Goal: Task Accomplishment & Management: Manage account settings

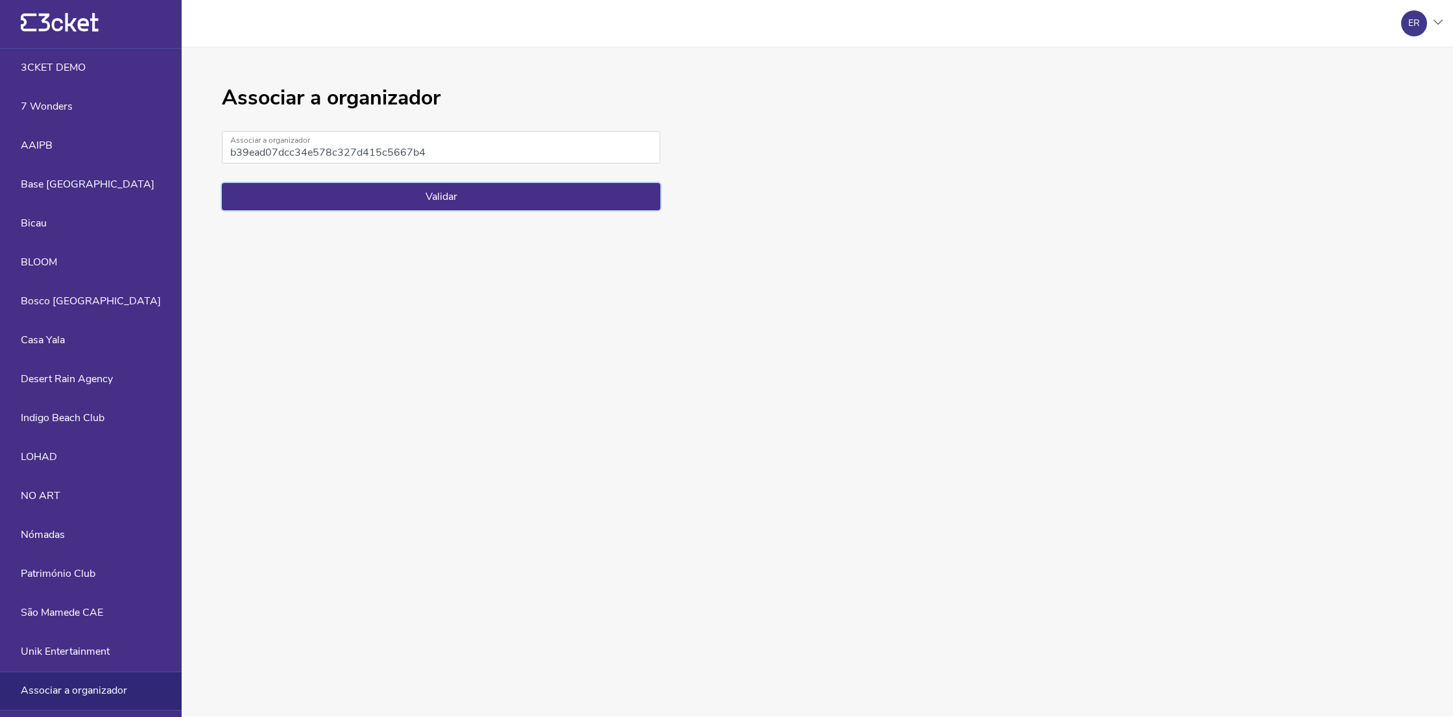
click at [584, 210] on button "Validar" at bounding box center [441, 196] width 439 height 27
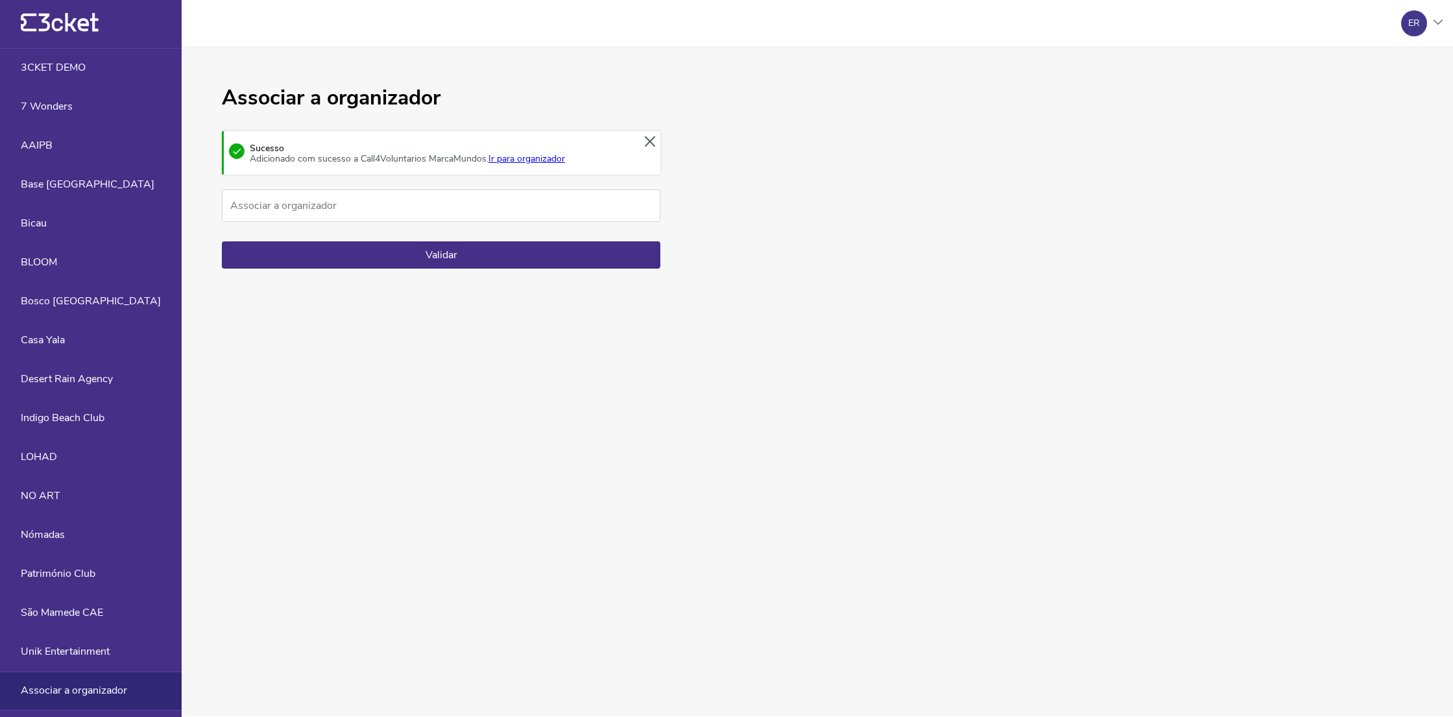
click at [555, 165] on link "Ir para organizador" at bounding box center [526, 158] width 77 height 12
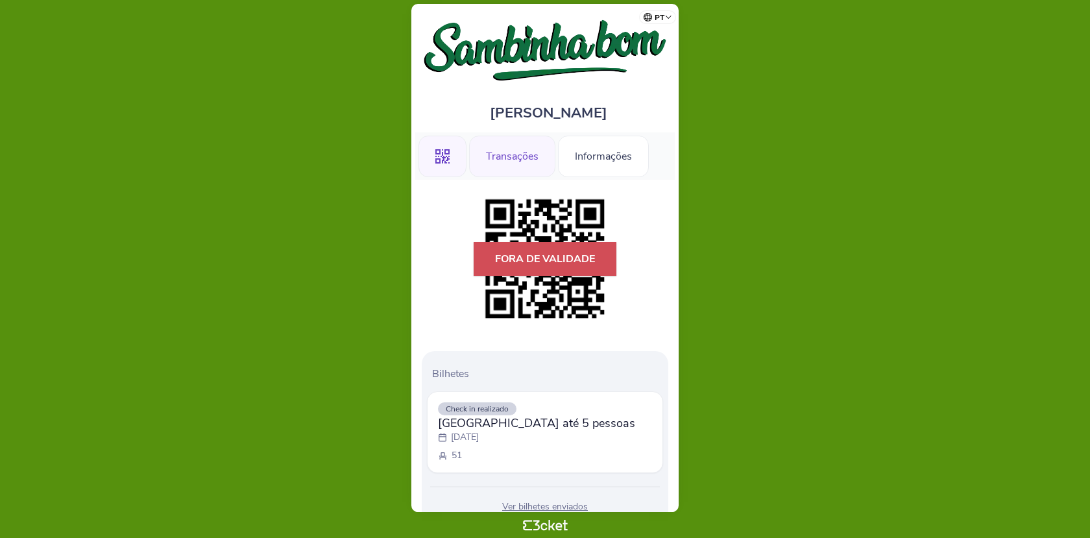
click at [542, 165] on div "Transações" at bounding box center [512, 157] width 86 height 42
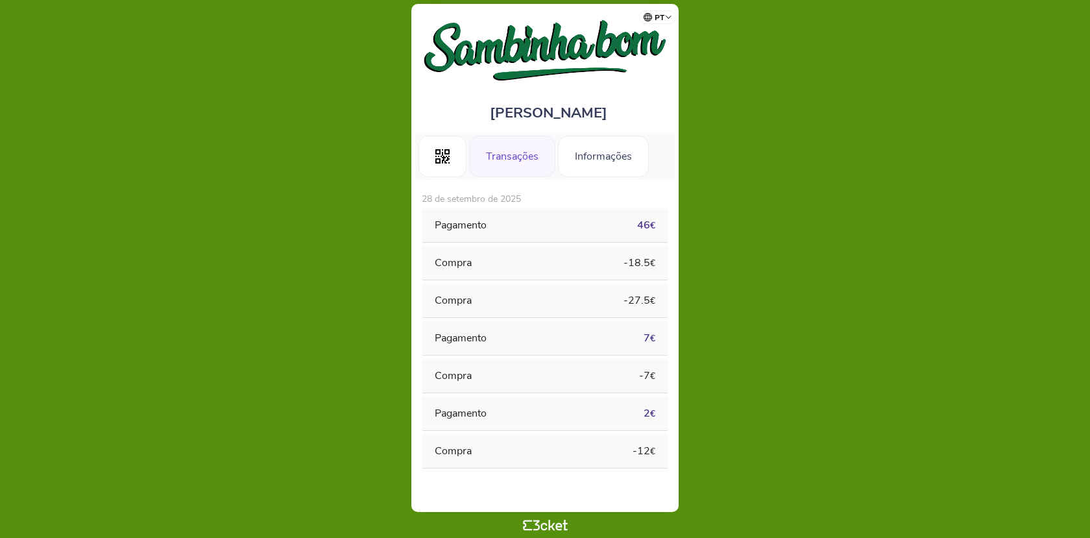
click at [583, 219] on div "Pagamento" at bounding box center [523, 225] width 176 height 14
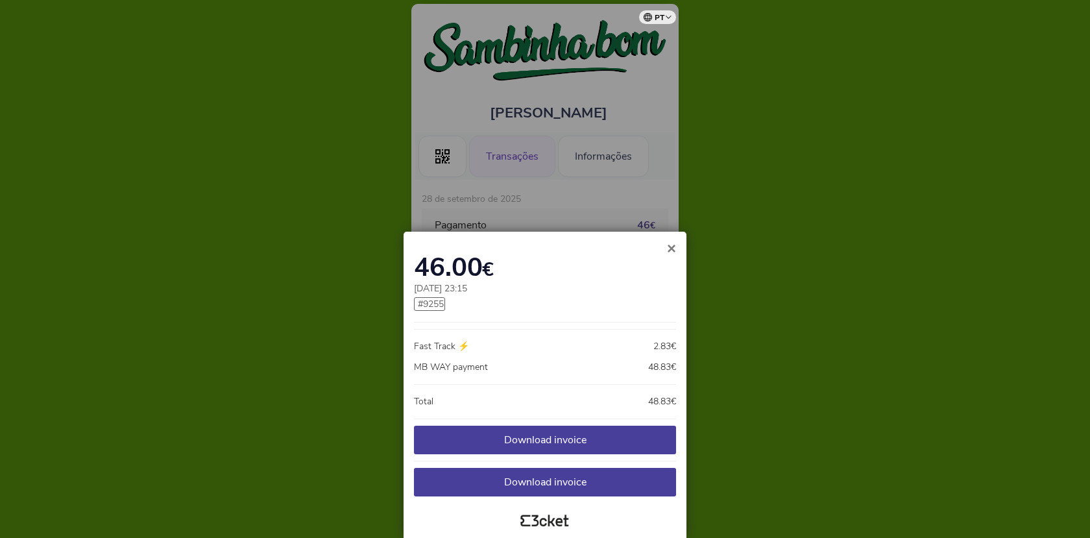
click at [672, 247] on span "×" at bounding box center [671, 248] width 9 height 18
